Goal: Task Accomplishment & Management: Manage account settings

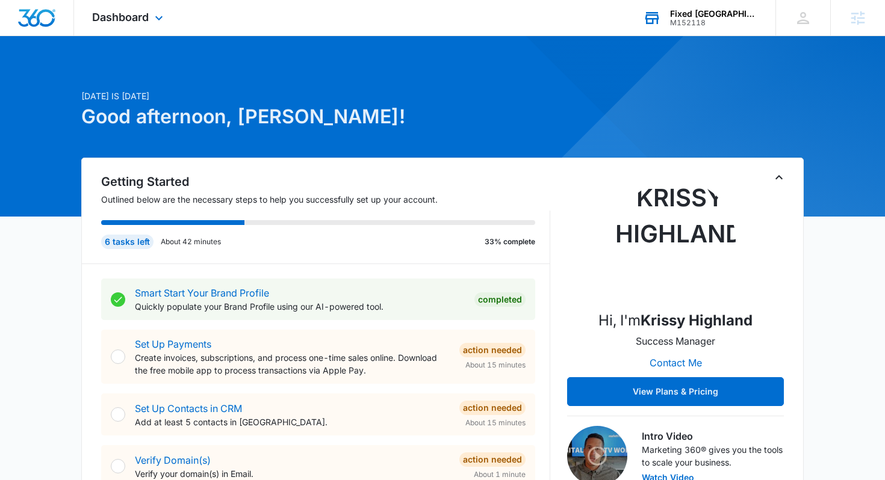
click at [679, 19] on div "M152118" at bounding box center [714, 23] width 88 height 8
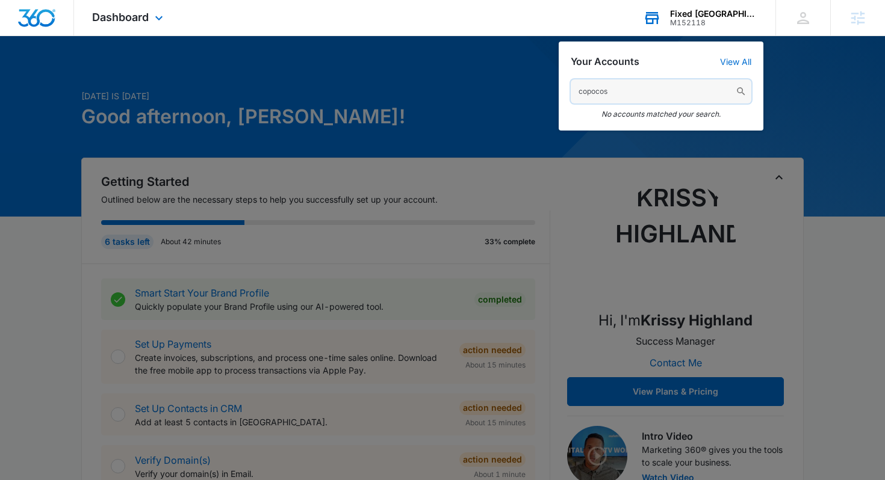
click at [625, 92] on input "copocos" at bounding box center [661, 91] width 181 height 24
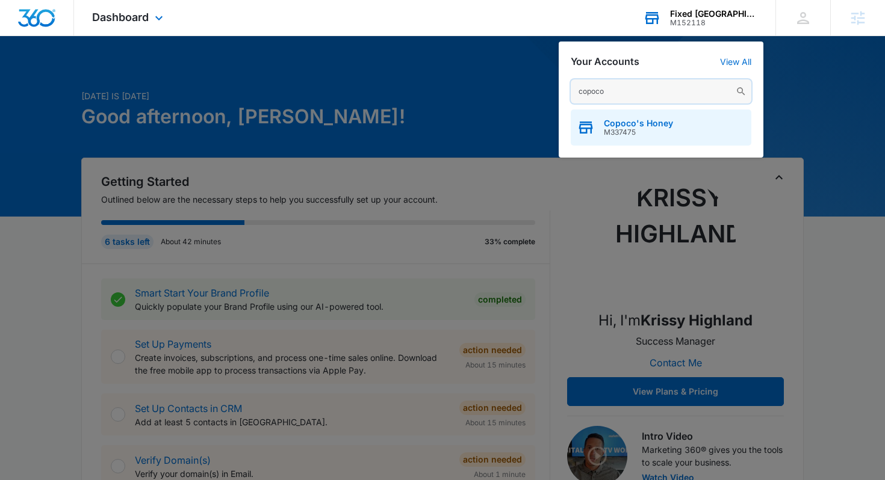
type input "copoco"
click at [622, 137] on div "Copoco's Honey M337475" at bounding box center [661, 128] width 181 height 36
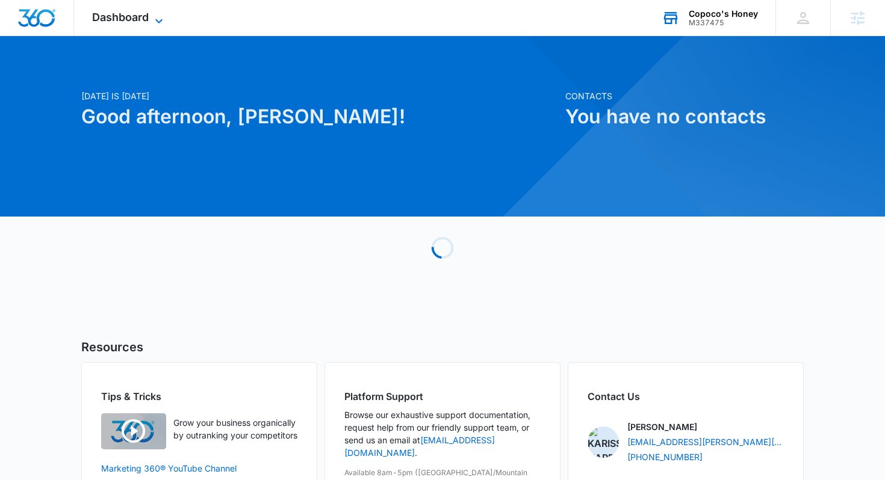
click at [158, 22] on icon at bounding box center [159, 21] width 14 height 14
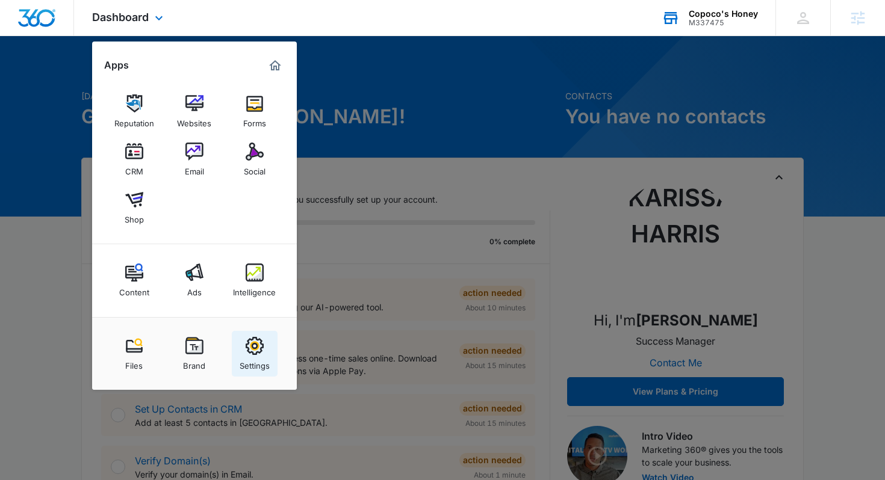
click at [253, 345] on img at bounding box center [255, 346] width 18 height 18
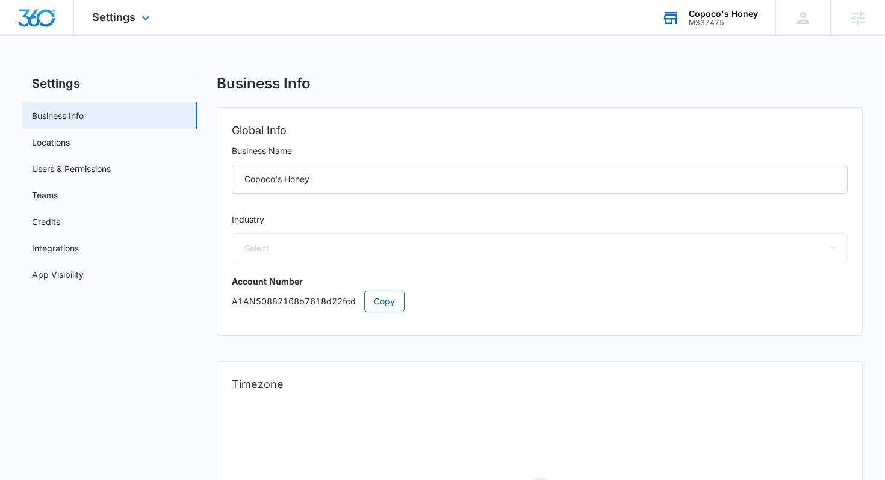
select select "12"
select select "US"
select select "America/[GEOGRAPHIC_DATA]"
click at [114, 23] on div "Settings Apps Reputation Websites Forms CRM Email Social Shop Content Ads Intel…" at bounding box center [122, 18] width 97 height 36
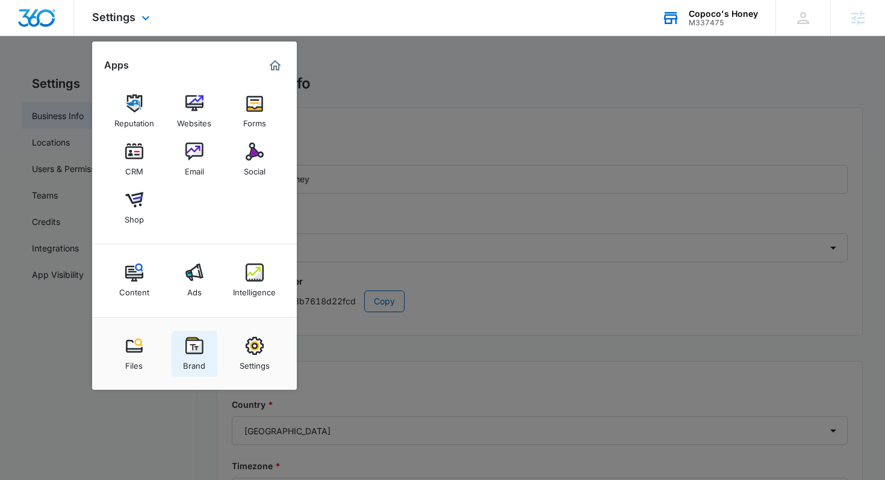
click at [195, 349] on img at bounding box center [194, 346] width 18 height 18
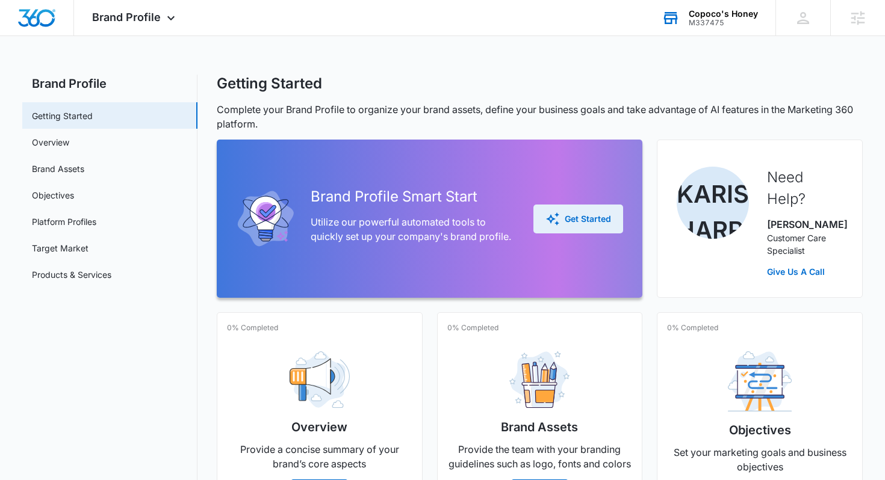
click at [564, 213] on div "Get Started" at bounding box center [578, 219] width 66 height 14
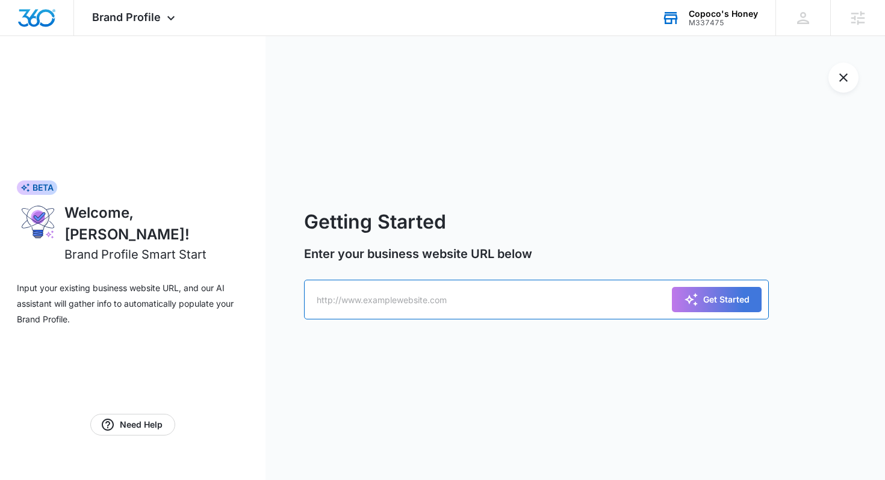
click at [365, 314] on input "text" at bounding box center [536, 300] width 465 height 40
paste input "[URL][DOMAIN_NAME]"
type input "[URL][DOMAIN_NAME]"
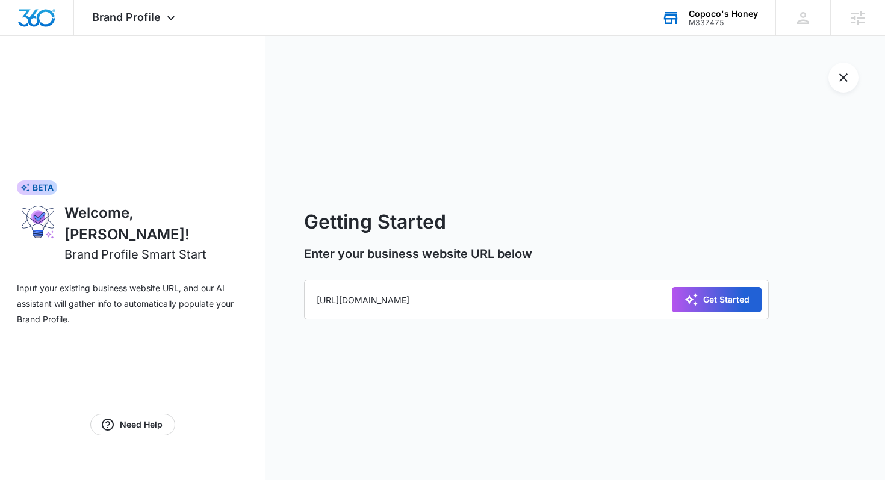
click at [738, 290] on button "Get Started" at bounding box center [717, 299] width 90 height 25
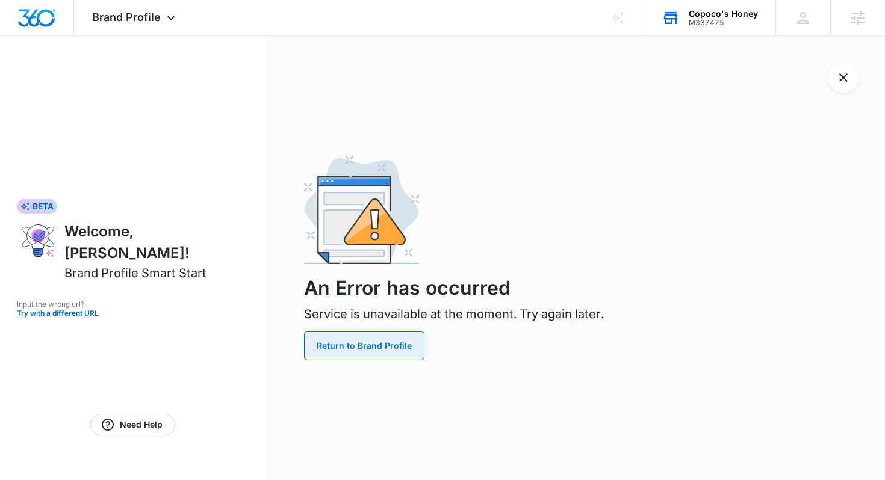
click at [385, 349] on button "Return to Brand Profile" at bounding box center [364, 346] width 120 height 29
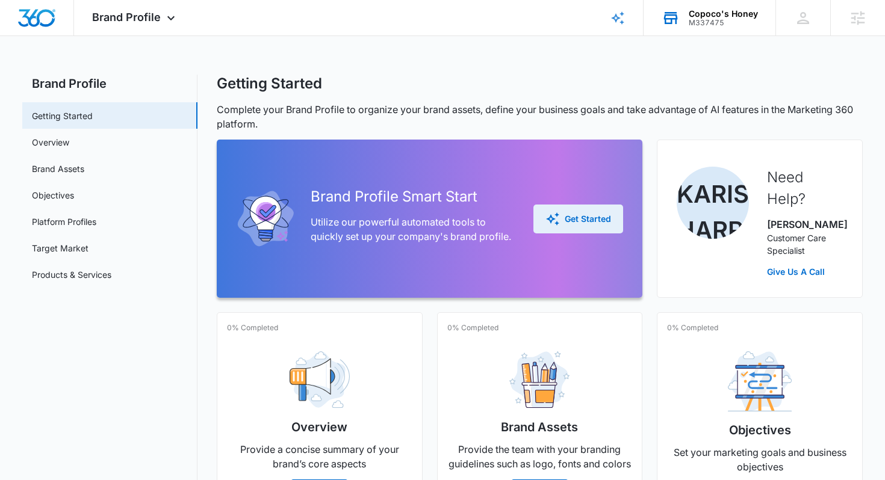
click at [563, 205] on button "Get Started" at bounding box center [578, 219] width 90 height 29
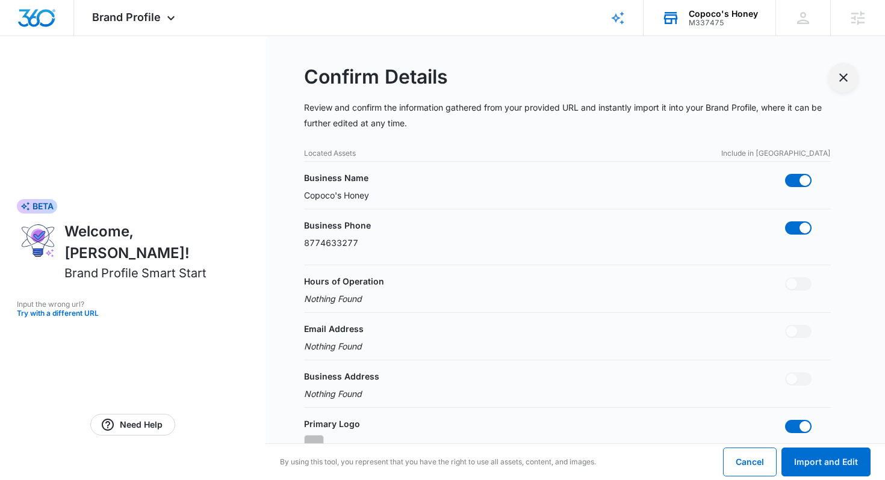
click at [845, 78] on icon "Exit Smart Start Wizard" at bounding box center [843, 77] width 14 height 14
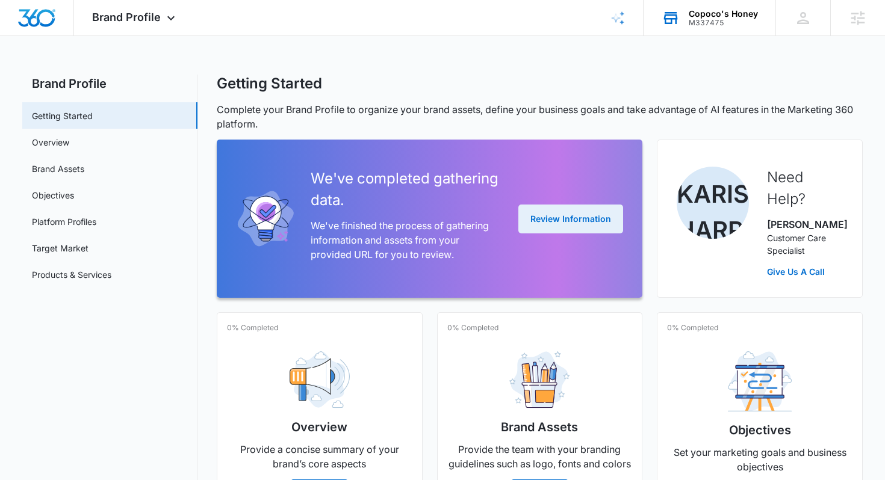
click at [579, 226] on button "Review Information" at bounding box center [570, 219] width 105 height 29
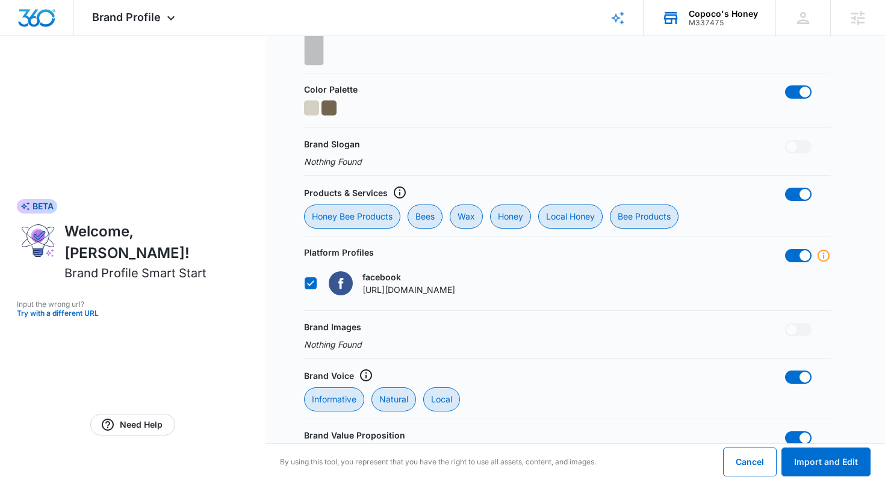
scroll to position [445, 0]
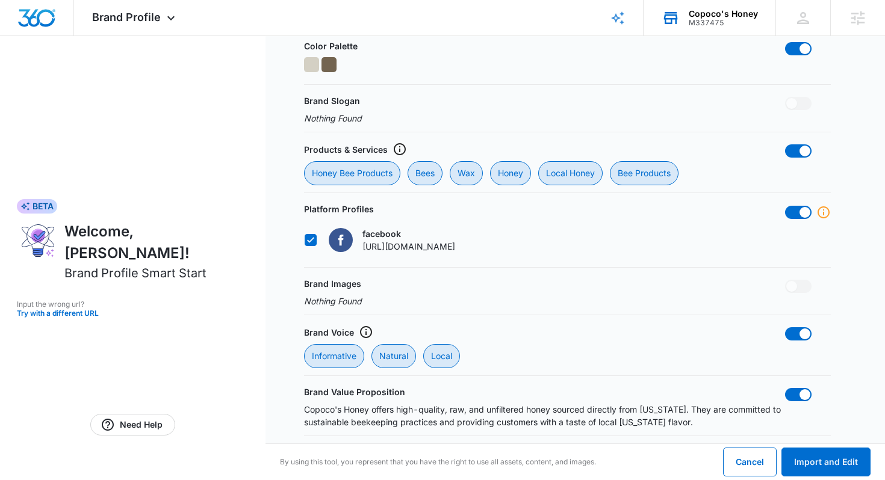
click at [310, 238] on icon at bounding box center [310, 240] width 11 height 11
click at [305, 240] on input "facebook [URL][DOMAIN_NAME]" at bounding box center [304, 240] width 1 height 1
checkbox input "false"
click at [836, 458] on button "Import and Edit" at bounding box center [826, 462] width 89 height 29
